Goal: Transaction & Acquisition: Obtain resource

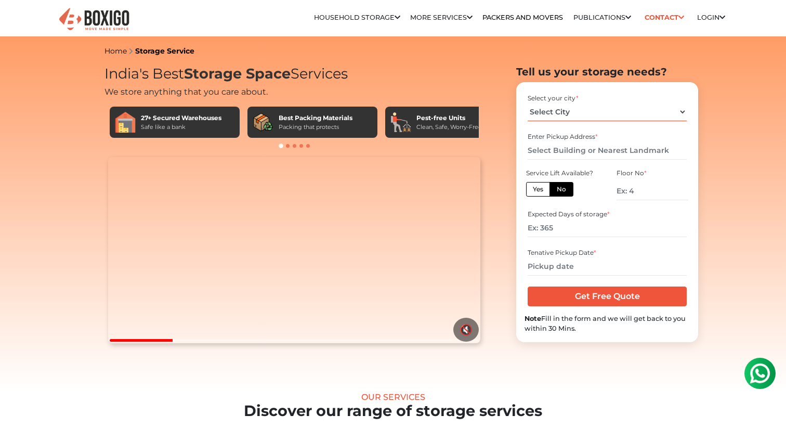
click at [621, 112] on select "Select City [GEOGRAPHIC_DATA] [GEOGRAPHIC_DATA] [GEOGRAPHIC_DATA] [GEOGRAPHIC_D…" at bounding box center [607, 112] width 159 height 18
select select "[GEOGRAPHIC_DATA]"
click at [528, 103] on select "Select City [GEOGRAPHIC_DATA] [GEOGRAPHIC_DATA] [GEOGRAPHIC_DATA] [GEOGRAPHIC_D…" at bounding box center [607, 112] width 159 height 18
click at [579, 146] on input "text" at bounding box center [607, 150] width 159 height 18
click at [534, 191] on label "Yes" at bounding box center [538, 189] width 24 height 15
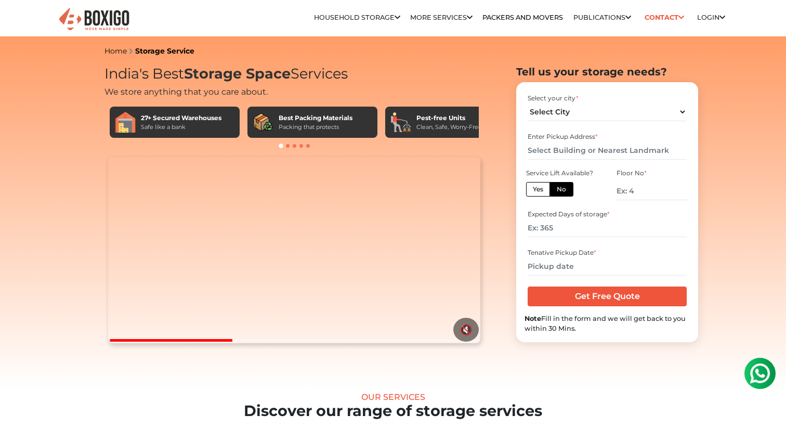
click at [534, 191] on input "Yes" at bounding box center [536, 188] width 7 height 7
radio input "true"
click at [557, 234] on input "number" at bounding box center [607, 228] width 159 height 18
type input "365"
click at [557, 270] on input "text" at bounding box center [607, 266] width 159 height 18
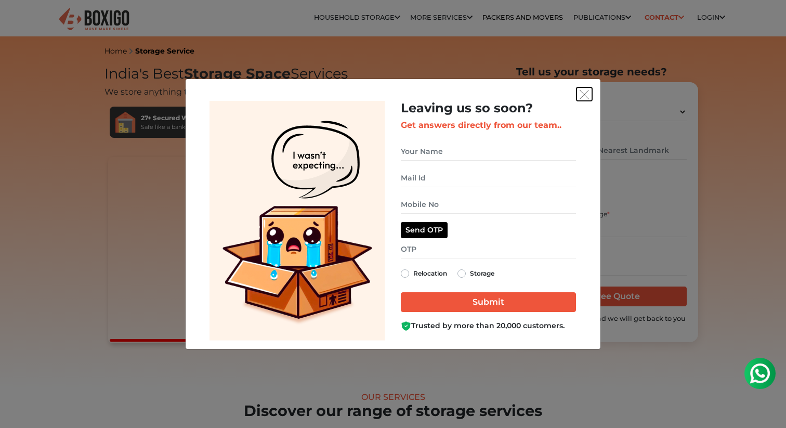
click at [585, 95] on img "get free quote dialog" at bounding box center [584, 94] width 9 height 9
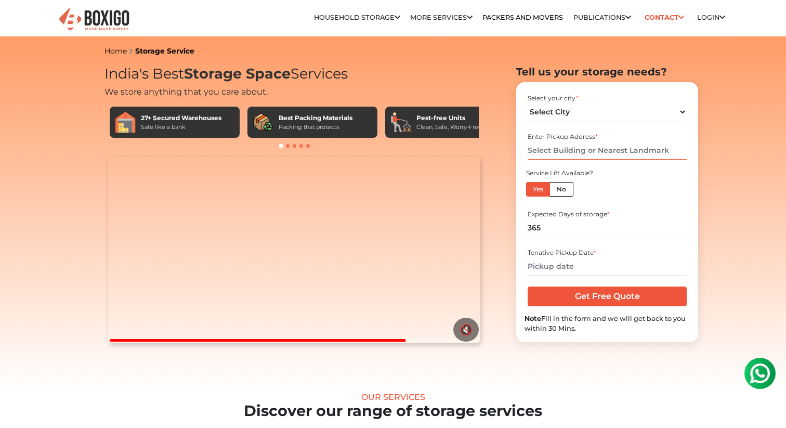
click at [618, 148] on input "text" at bounding box center [607, 150] width 159 height 18
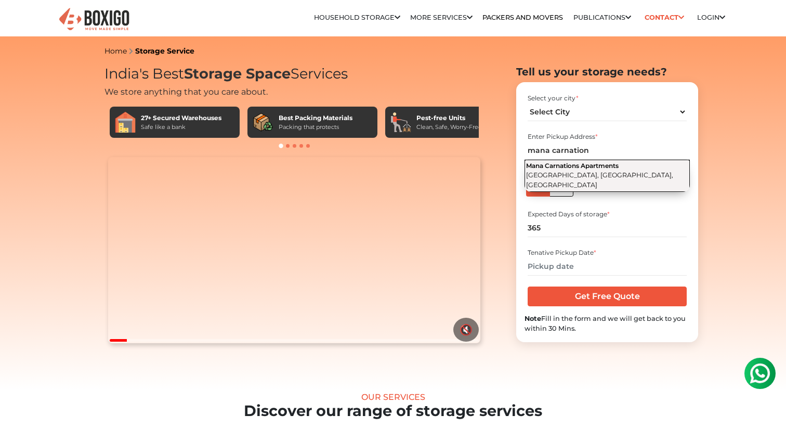
click at [615, 169] on span "Mana Carnations Apartments" at bounding box center [572, 166] width 93 height 8
type input "Mana Carnations Apartments, [GEOGRAPHIC_DATA], [GEOGRAPHIC_DATA], [GEOGRAPHIC_D…"
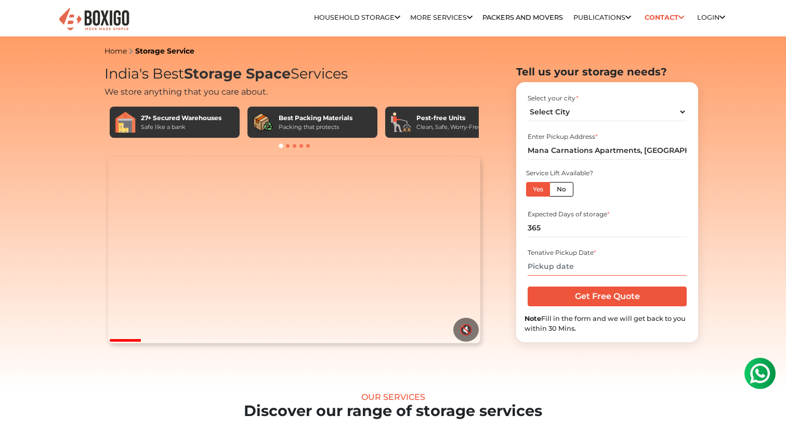
click at [567, 269] on input "text" at bounding box center [607, 266] width 159 height 18
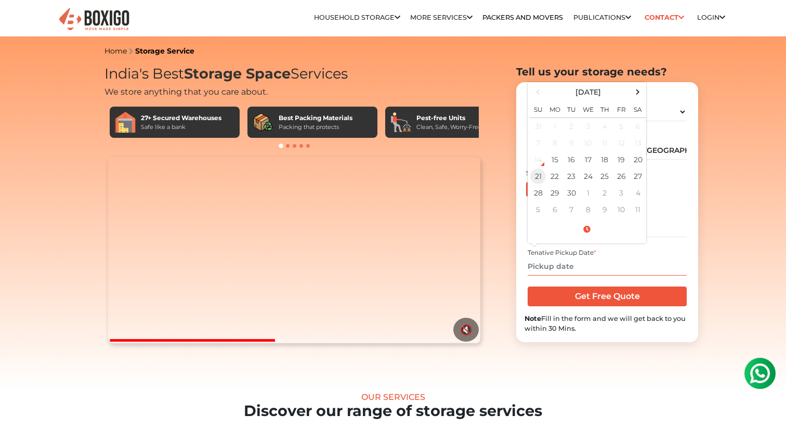
click at [536, 178] on td "21" at bounding box center [538, 176] width 17 height 17
type input "[DATE] 12:00 AM"
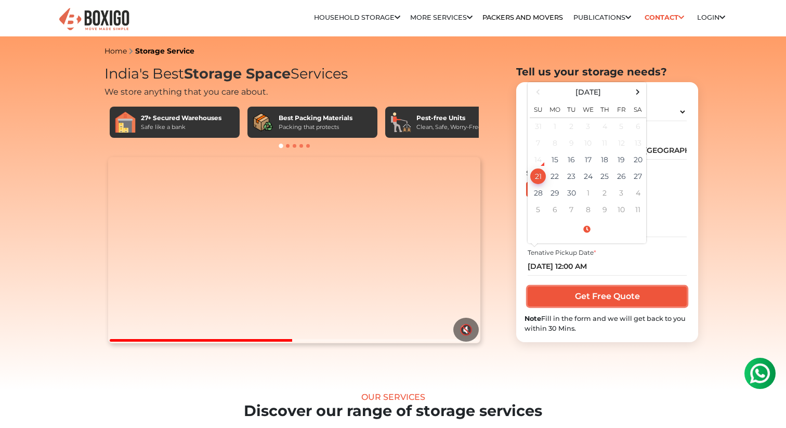
click at [598, 301] on input "Get Free Quote" at bounding box center [607, 296] width 159 height 20
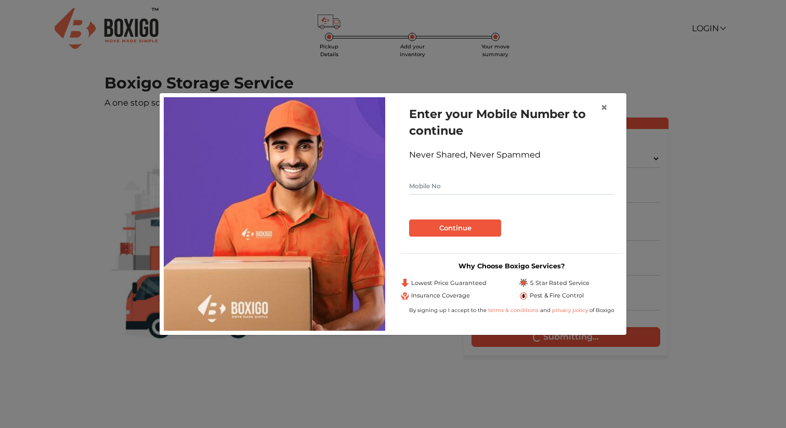
click at [501, 186] on input "text" at bounding box center [511, 186] width 205 height 17
type input "9880243909"
click at [452, 232] on button "Continue" at bounding box center [455, 228] width 92 height 18
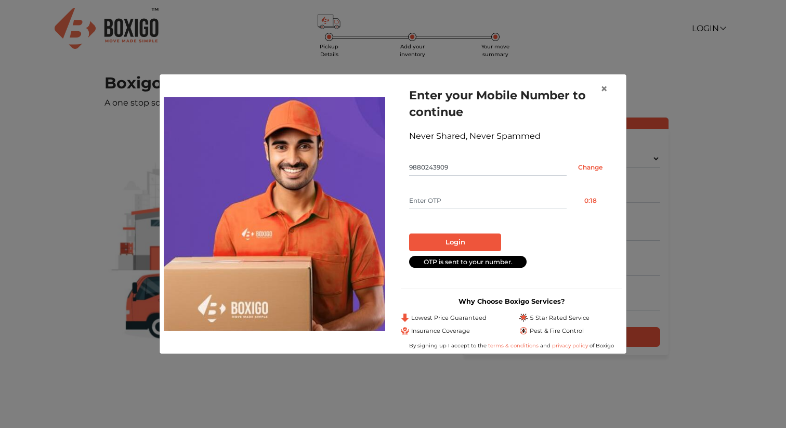
click at [462, 188] on form "Enter your Mobile Number to continue Never Shared, Never Spammed 9880243909 Cha…" at bounding box center [511, 177] width 205 height 180
click at [448, 201] on input "text" at bounding box center [488, 200] width 158 height 17
type input "3160"
click at [449, 240] on button "Login" at bounding box center [455, 242] width 92 height 18
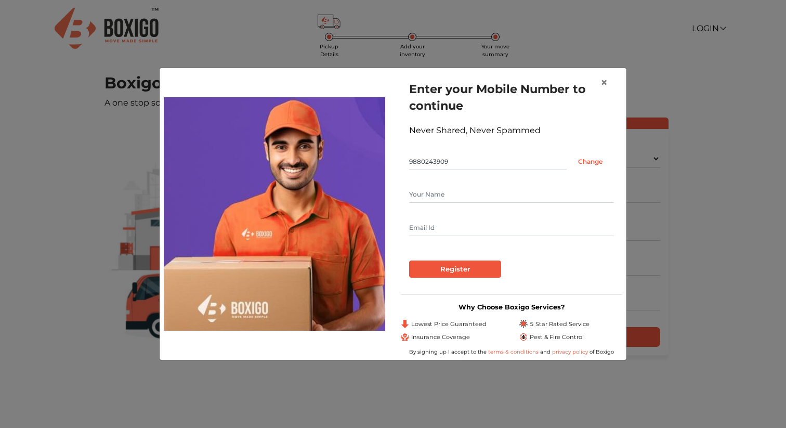
click at [460, 194] on input "text" at bounding box center [511, 194] width 205 height 17
type input "Anandkumar Patil"
type input "anandpatil676@gmail.com"
click at [458, 269] on input "Register" at bounding box center [455, 269] width 92 height 18
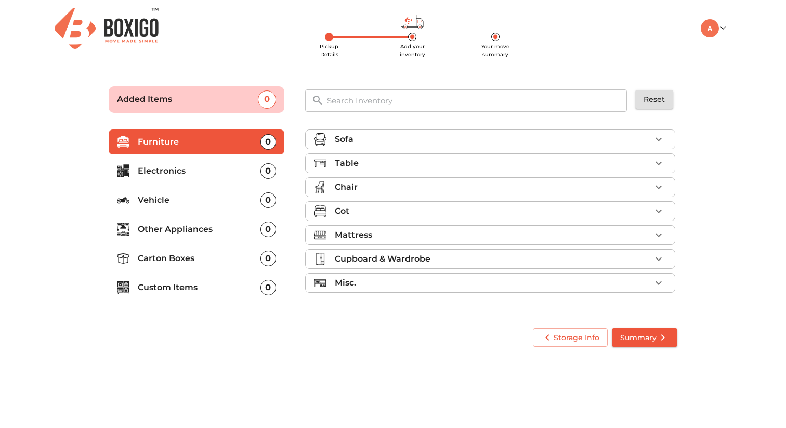
click at [561, 142] on div "Sofa" at bounding box center [493, 139] width 316 height 12
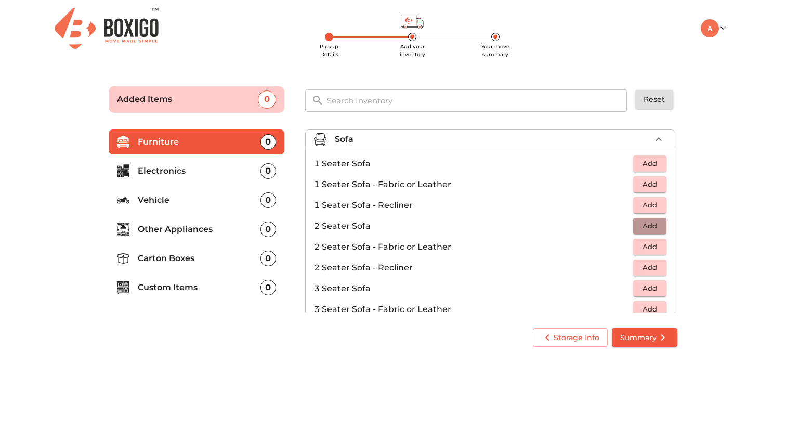
click at [661, 231] on span "Add" at bounding box center [649, 226] width 23 height 12
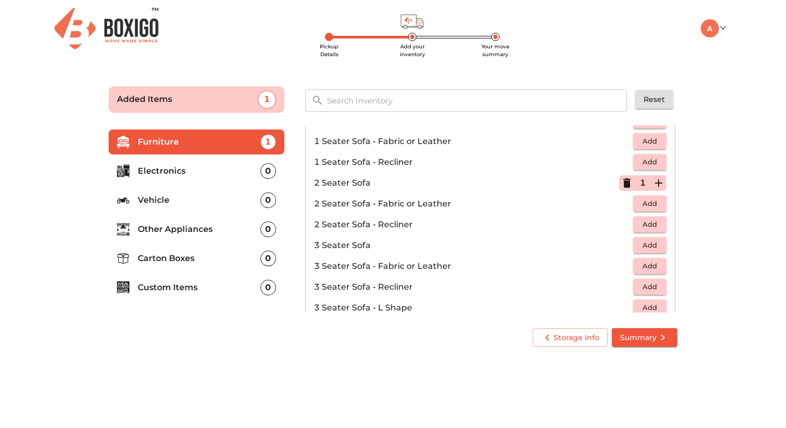
scroll to position [46, 0]
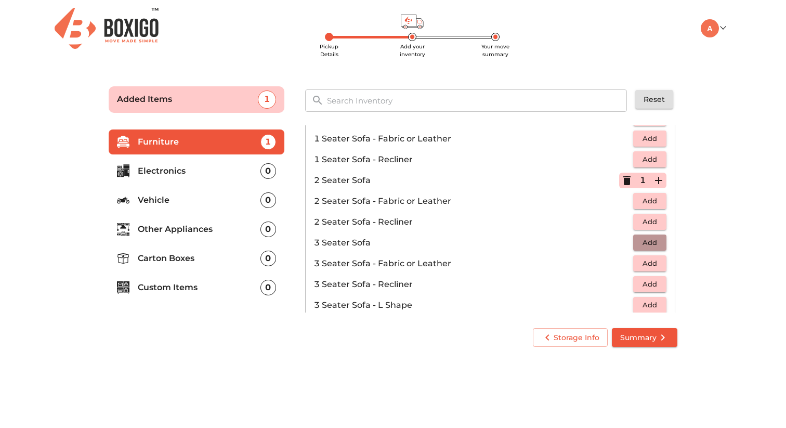
click at [651, 243] on span "Add" at bounding box center [649, 243] width 23 height 12
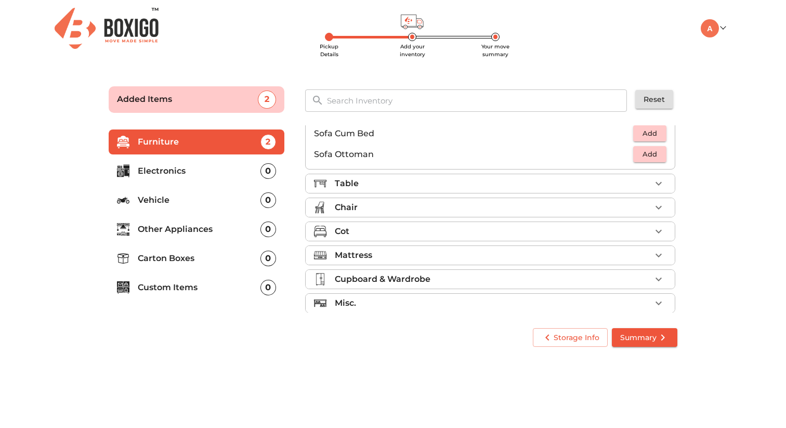
scroll to position [301, 0]
click at [621, 183] on div "Table" at bounding box center [493, 183] width 316 height 12
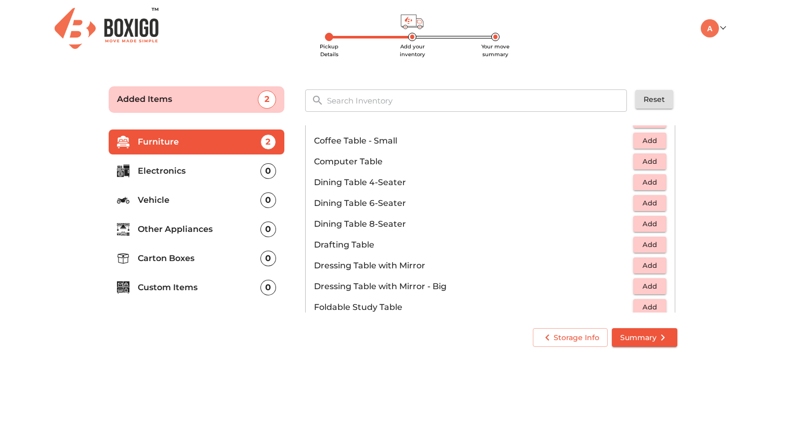
scroll to position [171, 0]
click at [655, 206] on span "Add" at bounding box center [649, 204] width 23 height 12
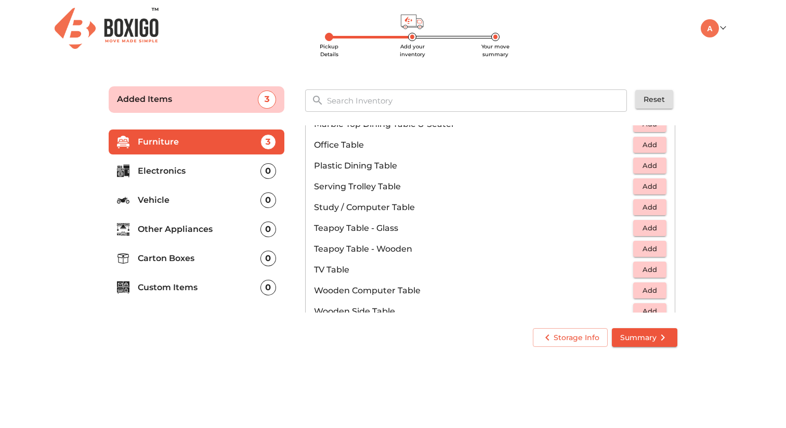
scroll to position [543, 0]
click at [653, 205] on span "Add" at bounding box center [649, 206] width 23 height 12
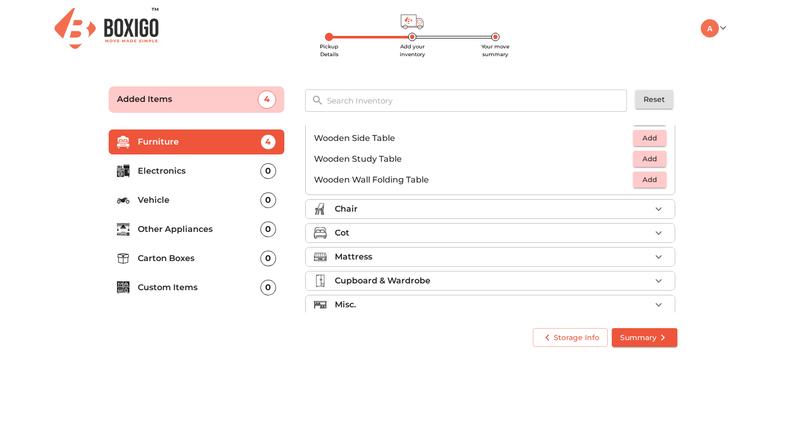
scroll to position [725, 0]
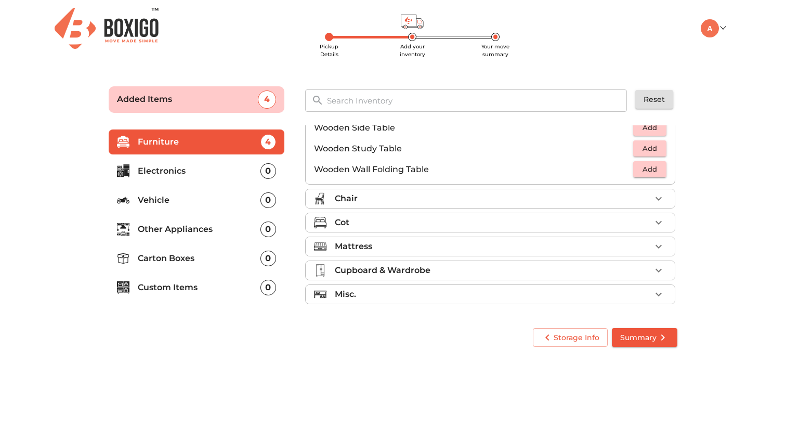
click at [567, 201] on div "Chair" at bounding box center [493, 198] width 316 height 12
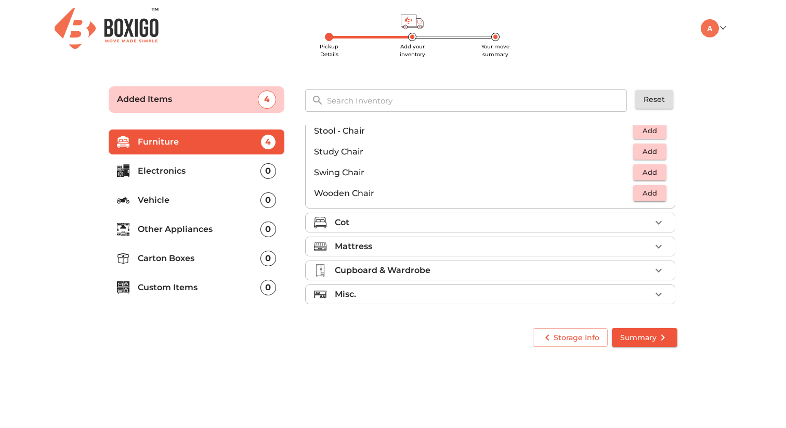
click at [545, 225] on div "Cot" at bounding box center [493, 222] width 316 height 12
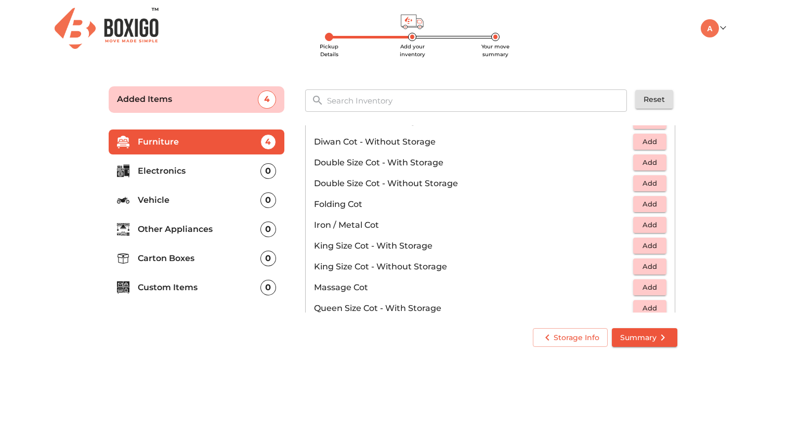
scroll to position [177, 0]
click at [652, 164] on span "Add" at bounding box center [649, 162] width 23 height 12
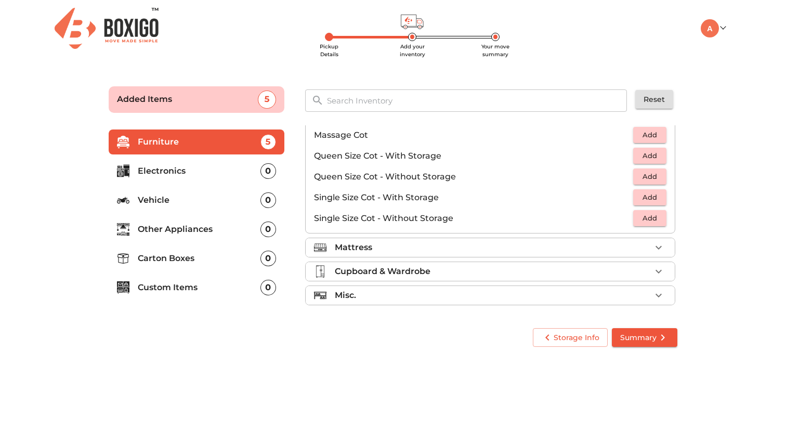
scroll to position [330, 0]
click at [569, 252] on div "Mattress" at bounding box center [493, 246] width 316 height 12
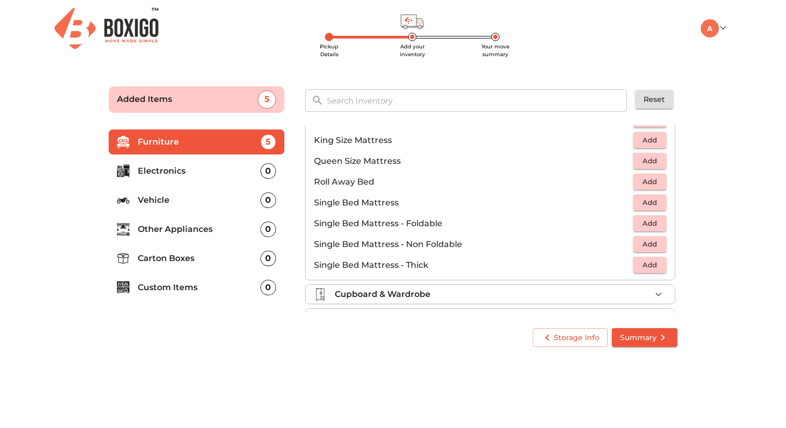
scroll to position [205, 0]
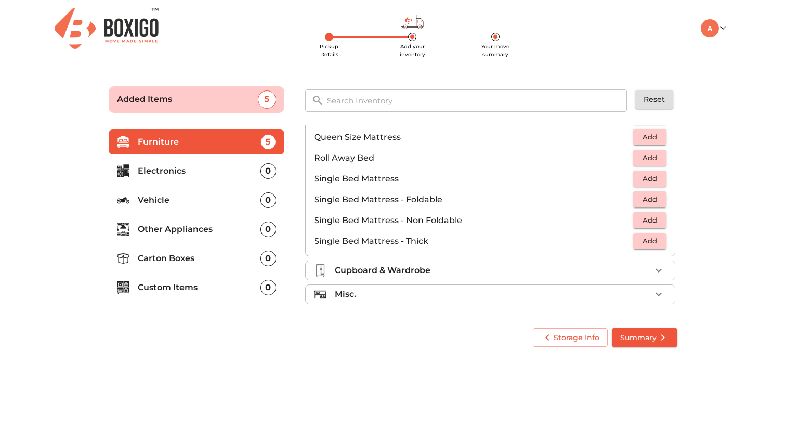
click at [562, 269] on div "Cupboard & Wardrobe" at bounding box center [493, 270] width 316 height 12
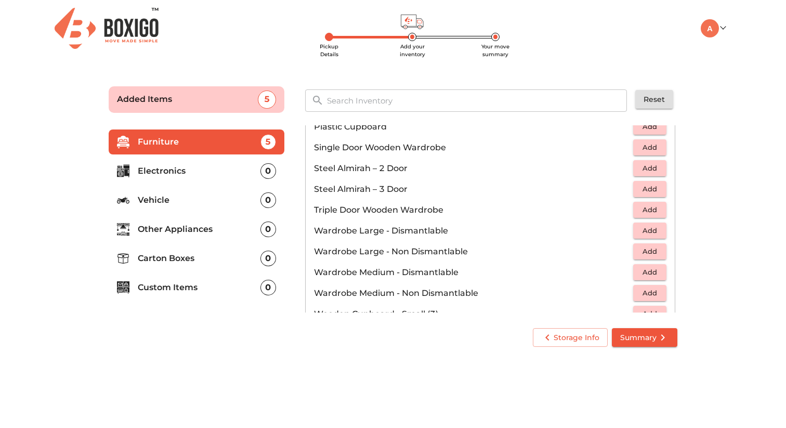
scroll to position [351, 0]
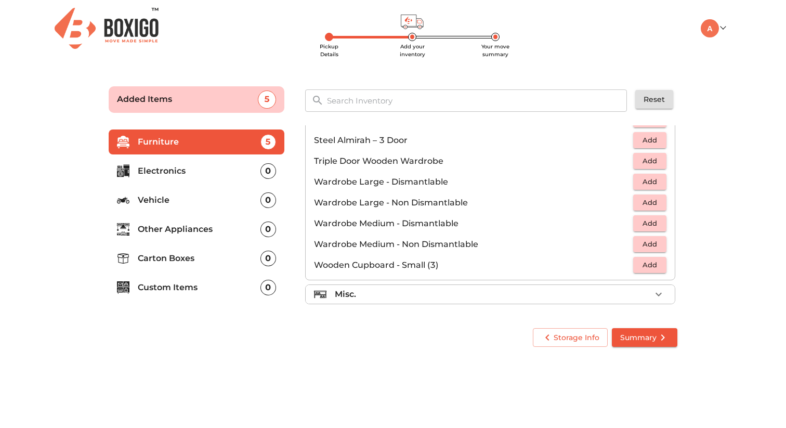
click at [556, 294] on div "Misc." at bounding box center [493, 294] width 316 height 12
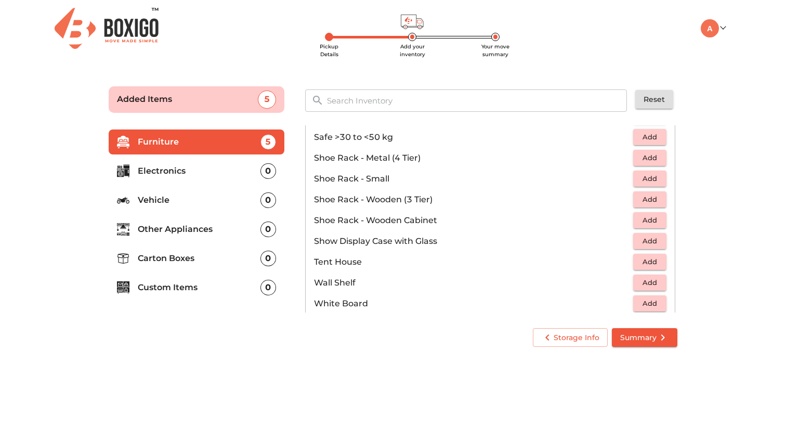
scroll to position [542, 0]
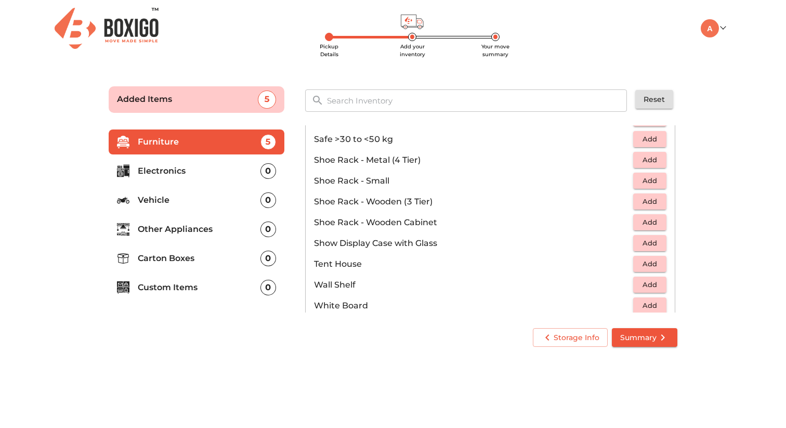
click at [169, 172] on p "Electronics" at bounding box center [199, 171] width 123 height 12
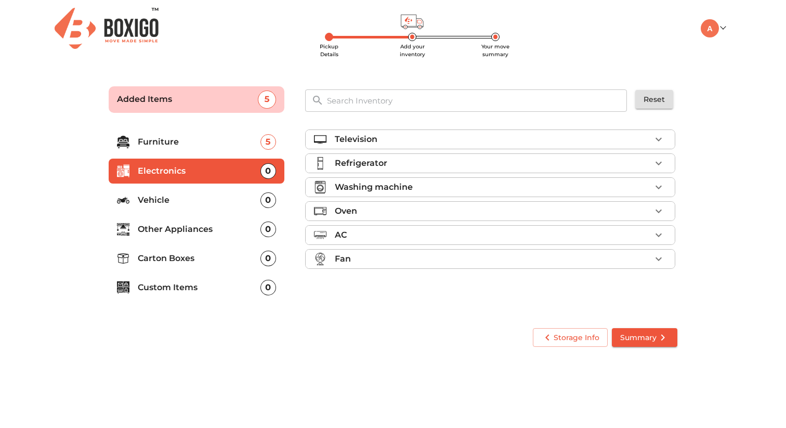
click at [659, 141] on icon "button" at bounding box center [659, 139] width 12 height 12
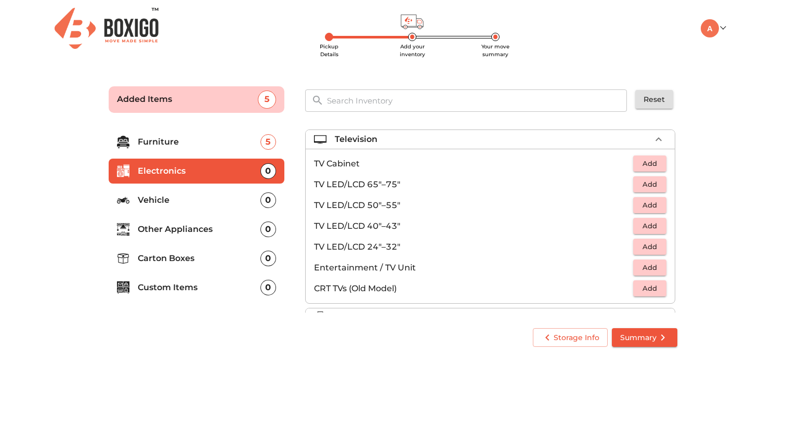
scroll to position [12, 0]
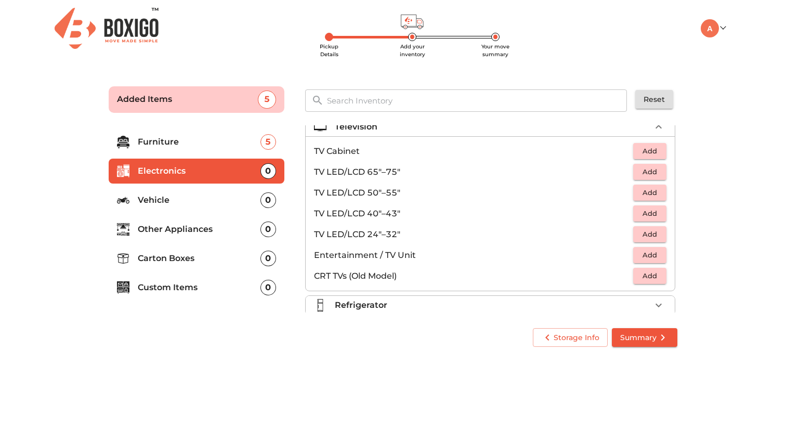
click at [659, 217] on span "Add" at bounding box center [649, 213] width 23 height 12
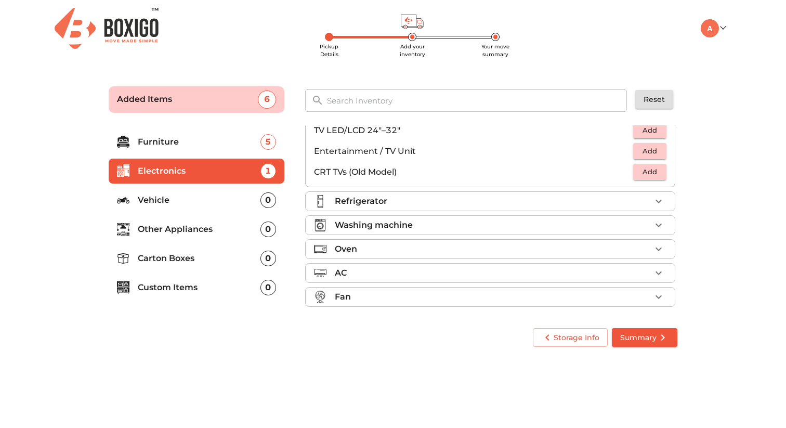
scroll to position [119, 0]
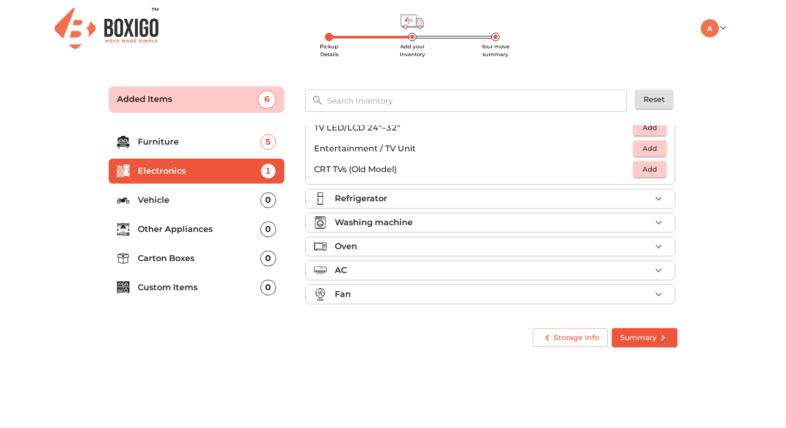
click at [645, 198] on div "Refrigerator" at bounding box center [493, 198] width 316 height 12
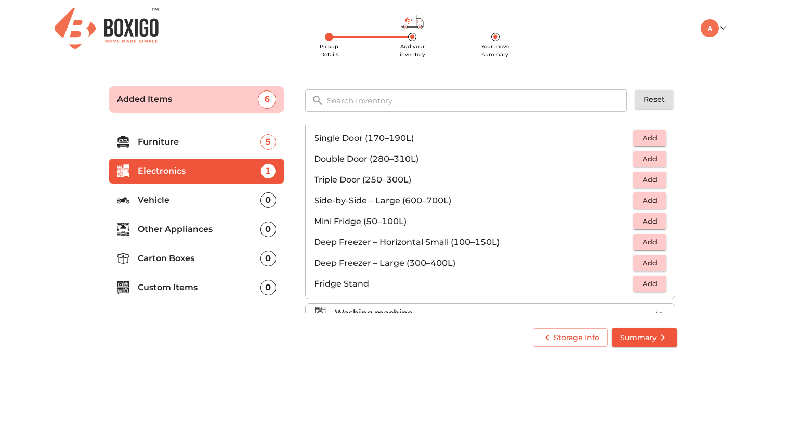
scroll to position [36, 0]
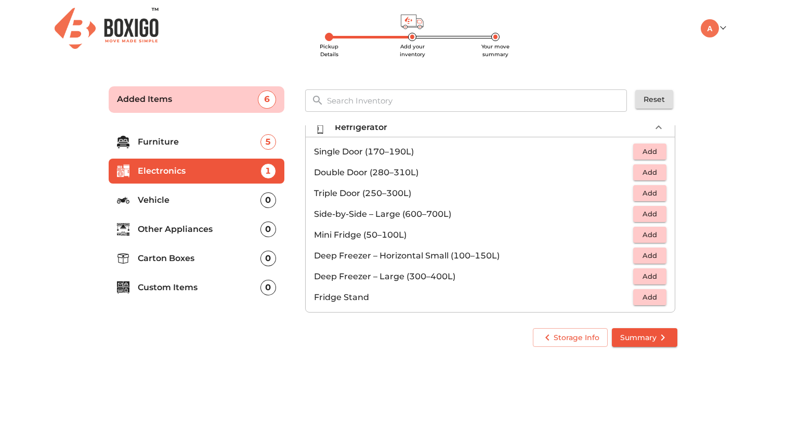
click at [651, 153] on span "Add" at bounding box center [649, 152] width 23 height 12
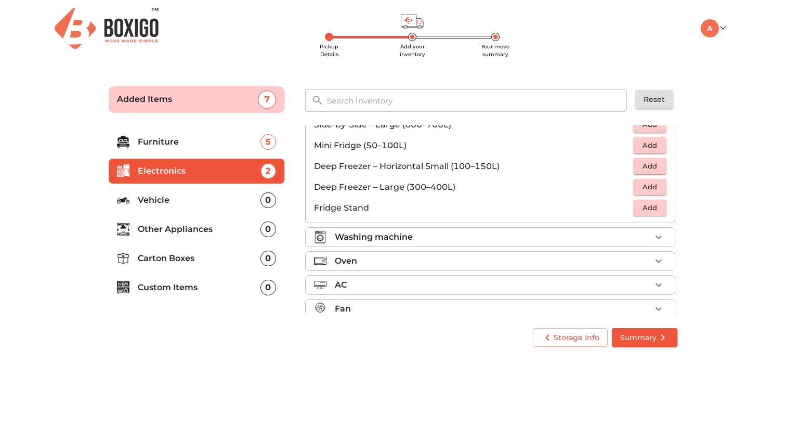
click at [595, 239] on div "Washing machine" at bounding box center [493, 237] width 316 height 12
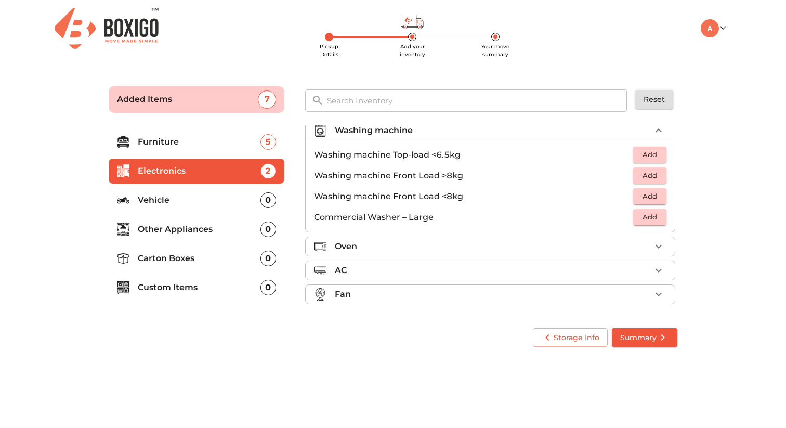
scroll to position [57, 0]
click at [648, 175] on span "Add" at bounding box center [649, 175] width 23 height 12
click at [606, 243] on div "Oven" at bounding box center [493, 246] width 316 height 12
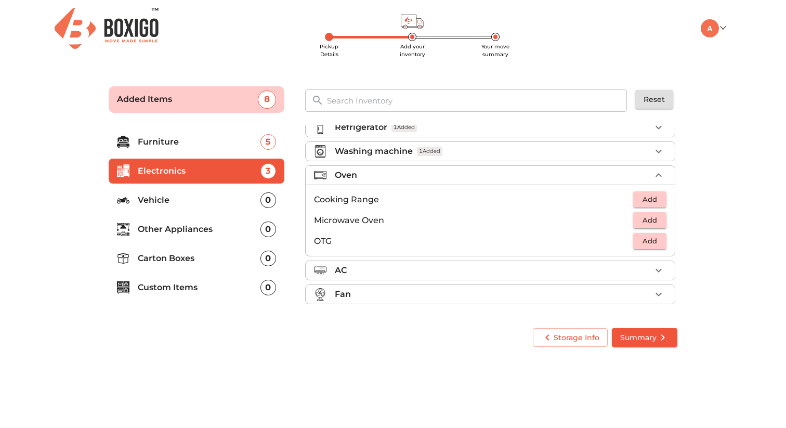
scroll to position [36, 0]
click at [647, 223] on span "Add" at bounding box center [649, 220] width 23 height 12
click at [632, 290] on div "Fan" at bounding box center [493, 294] width 316 height 12
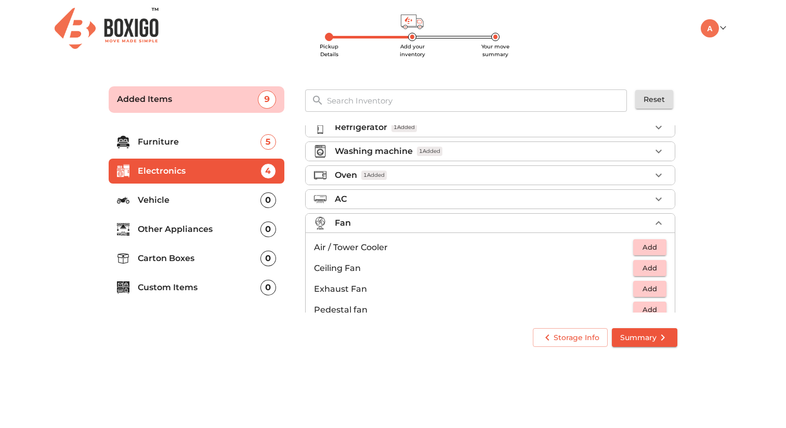
click at [173, 226] on p "Other Appliances" at bounding box center [199, 229] width 123 height 12
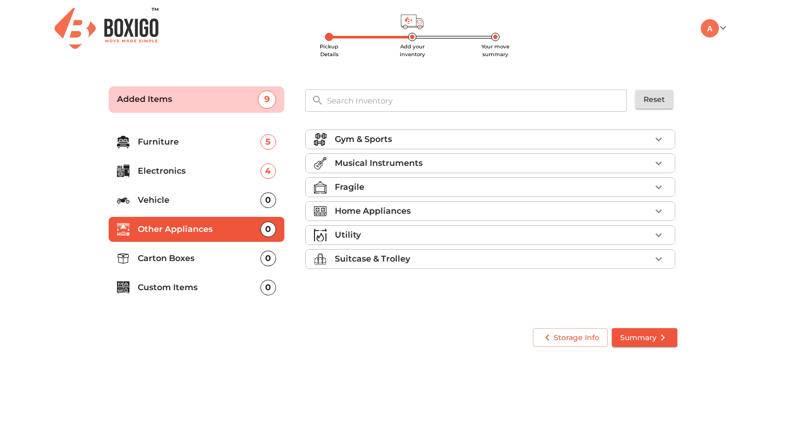
click at [465, 186] on div "Fragile" at bounding box center [493, 187] width 316 height 12
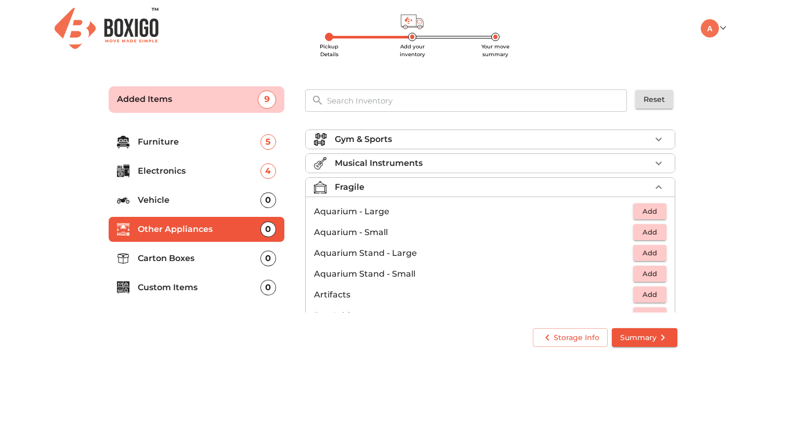
click at [465, 186] on div "Fragile" at bounding box center [493, 187] width 316 height 12
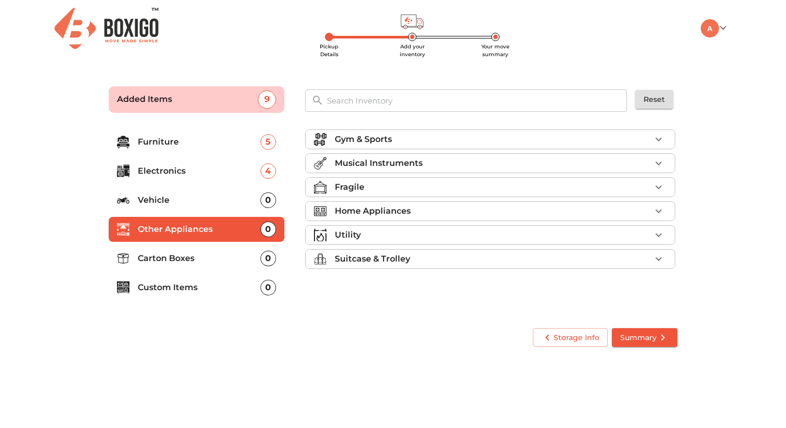
click at [224, 262] on p "Carton Boxes" at bounding box center [199, 258] width 123 height 12
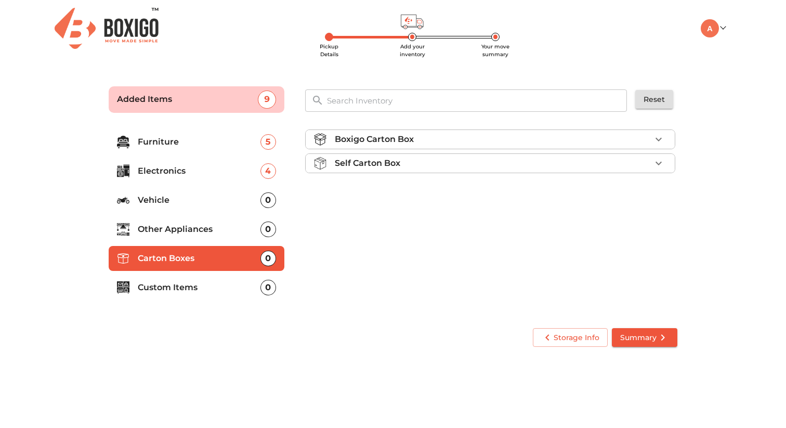
click at [560, 138] on div "Boxigo Carton Box" at bounding box center [493, 139] width 316 height 12
click at [573, 189] on div "Self Carton Box" at bounding box center [493, 193] width 316 height 12
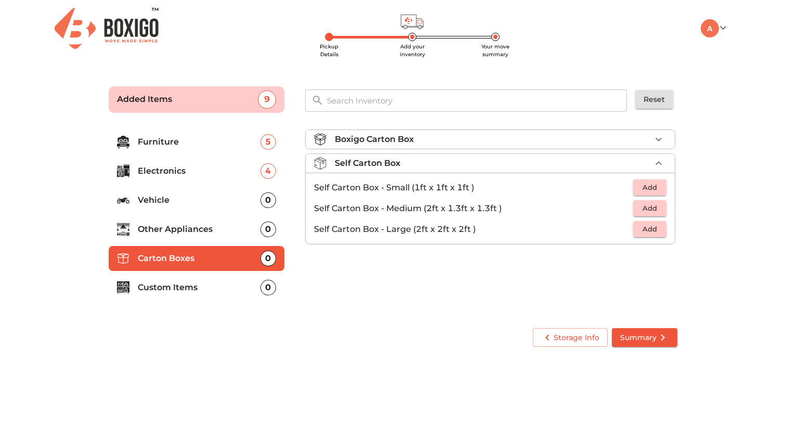
click at [609, 137] on div "Boxigo Carton Box" at bounding box center [493, 139] width 316 height 12
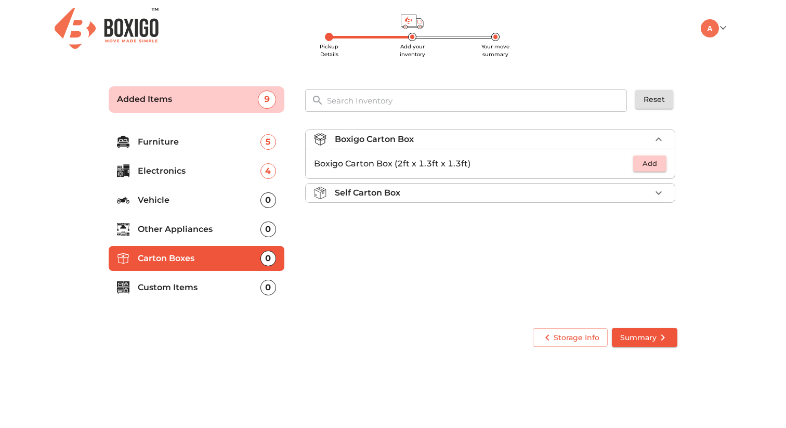
click at [658, 166] on span "Add" at bounding box center [649, 164] width 23 height 12
click at [658, 167] on icon "button" at bounding box center [659, 164] width 12 height 12
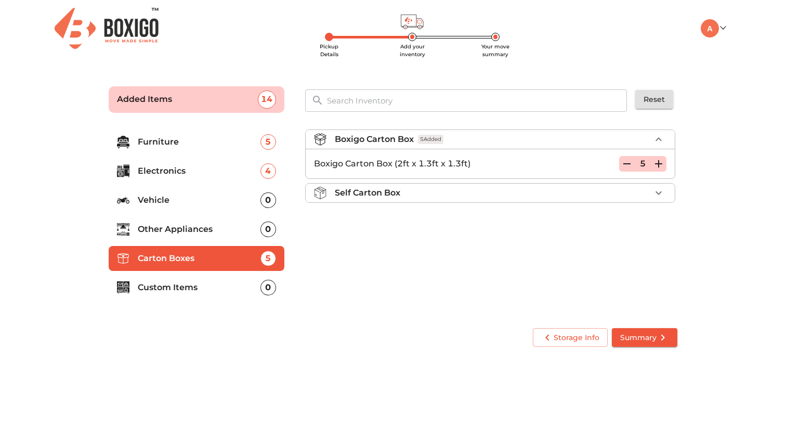
click at [658, 167] on icon "button" at bounding box center [659, 164] width 12 height 12
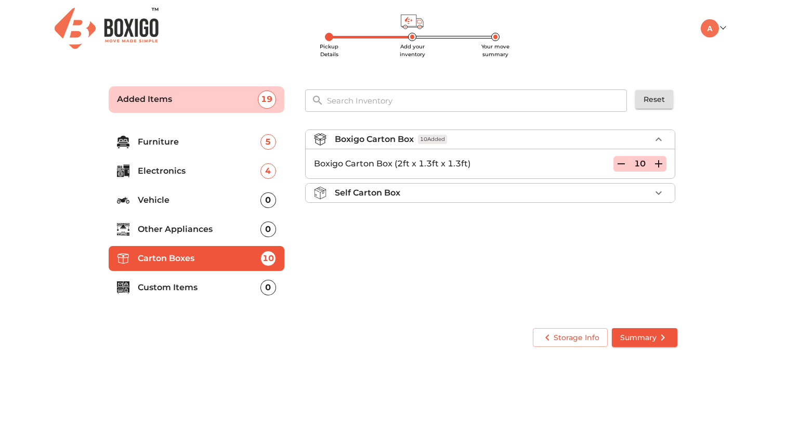
click at [658, 167] on icon "button" at bounding box center [659, 164] width 12 height 12
click at [219, 289] on p "Custom Items" at bounding box center [199, 287] width 123 height 12
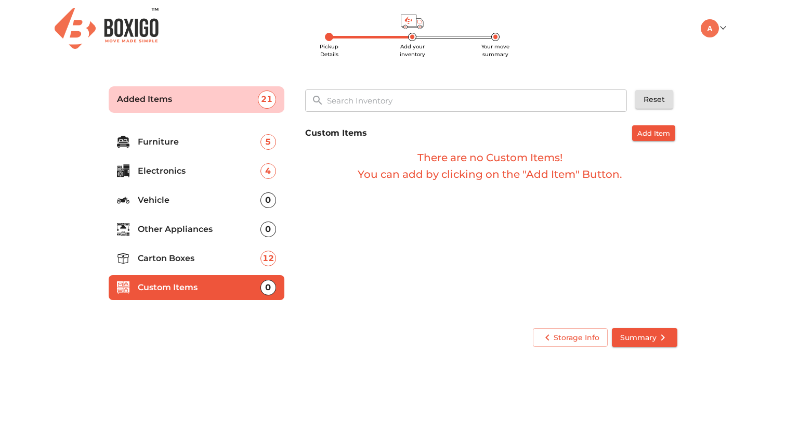
click at [634, 333] on span "Summary" at bounding box center [644, 337] width 49 height 13
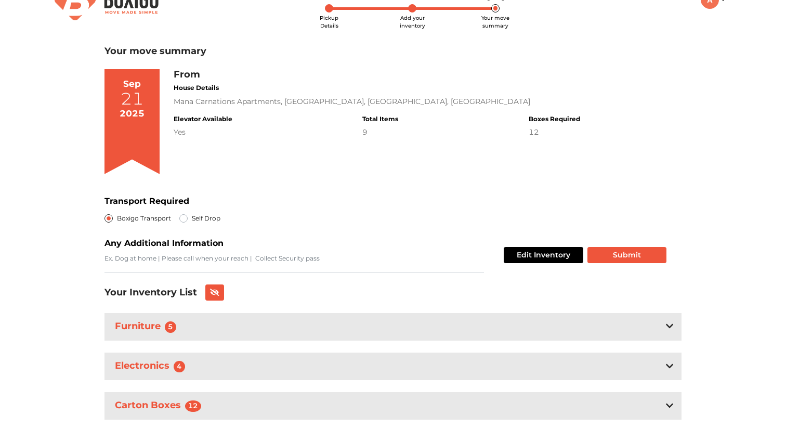
scroll to position [58, 0]
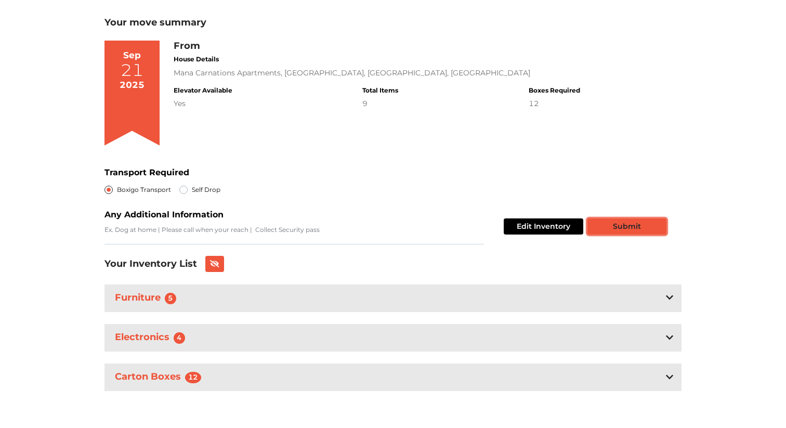
click at [627, 227] on button "Submit" at bounding box center [627, 226] width 79 height 16
